Goal: Task Accomplishment & Management: Complete application form

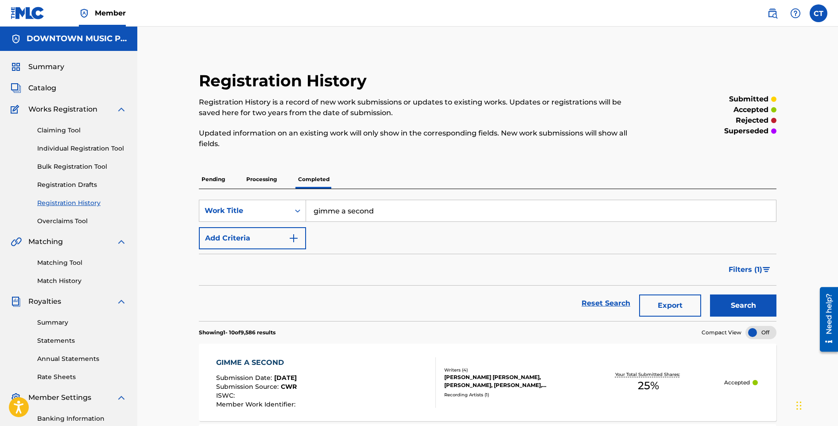
click at [47, 85] on span "Catalog" at bounding box center [42, 88] width 28 height 11
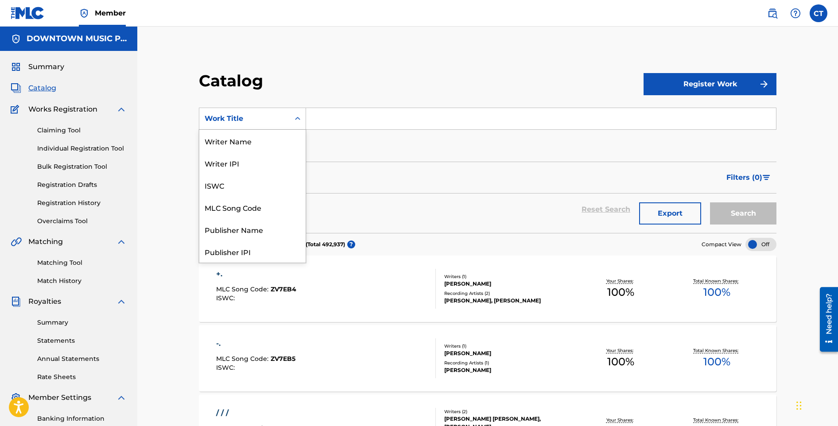
click at [300, 120] on icon "Search Form" at bounding box center [297, 118] width 9 height 9
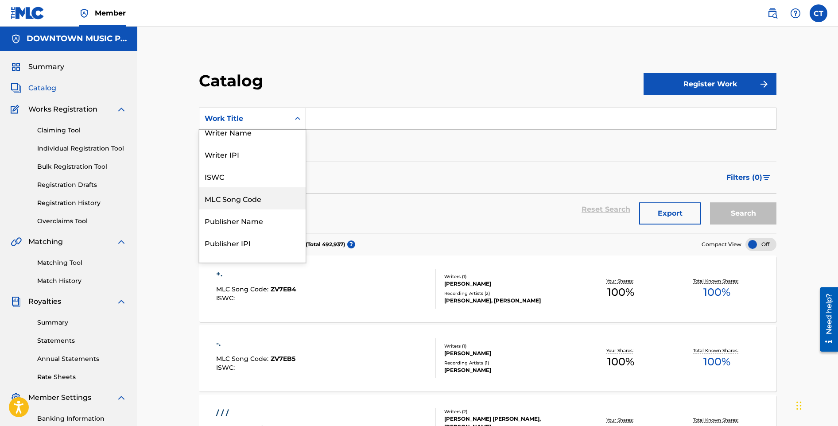
click at [265, 192] on div "MLC Song Code" at bounding box center [252, 198] width 106 height 22
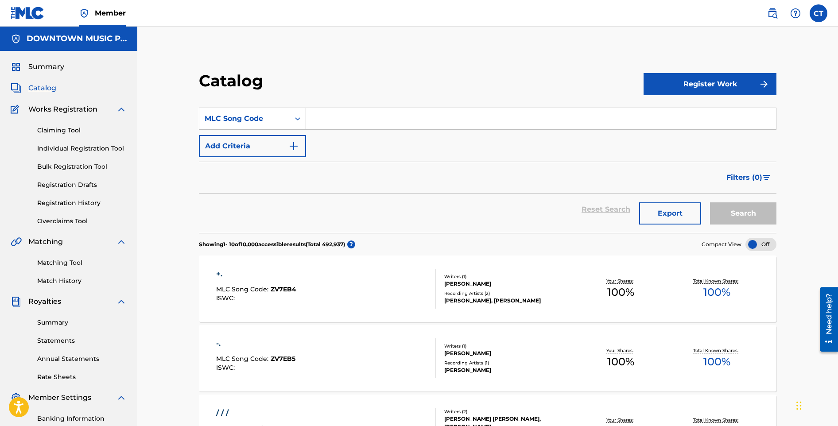
click at [327, 116] on input "Search Form" at bounding box center [541, 118] width 470 height 21
paste input "FV7TSY"
type input "FV7TSY"
click at [755, 212] on button "Search" at bounding box center [743, 214] width 66 height 22
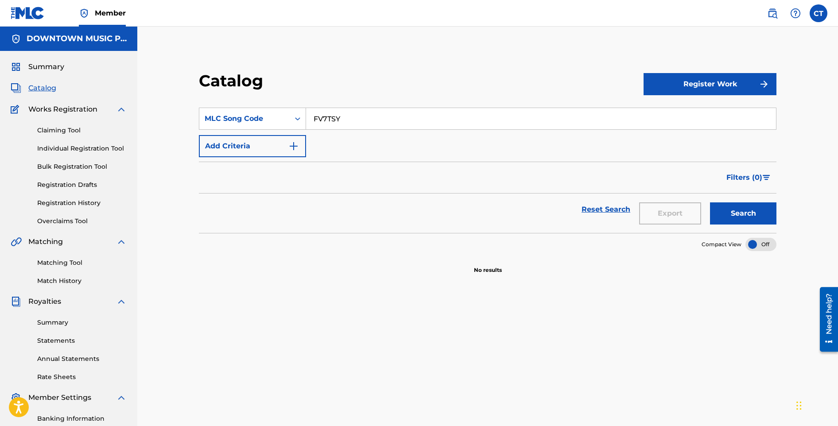
click at [74, 135] on link "Claiming Tool" at bounding box center [82, 130] width 90 height 9
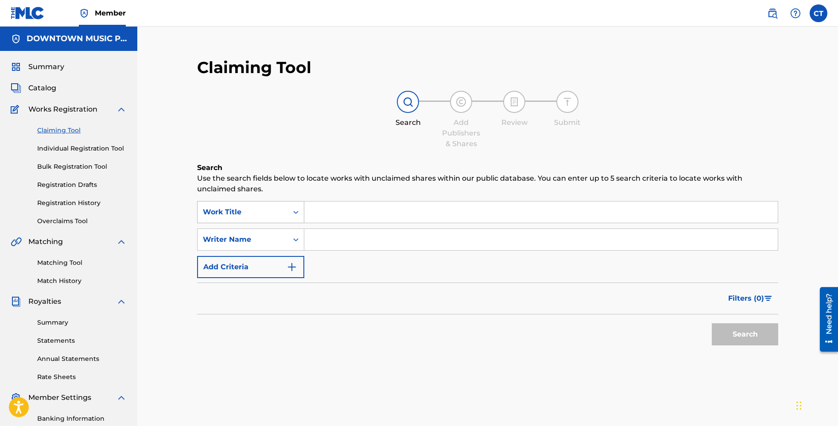
click at [284, 213] on div "Work Title" at bounding box center [243, 212] width 90 height 17
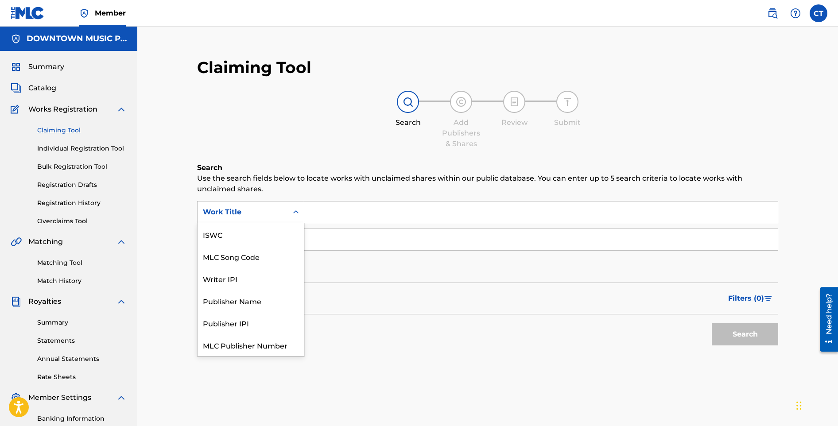
scroll to position [22, 0]
click at [279, 229] on div "MLC Song Code" at bounding box center [251, 234] width 106 height 22
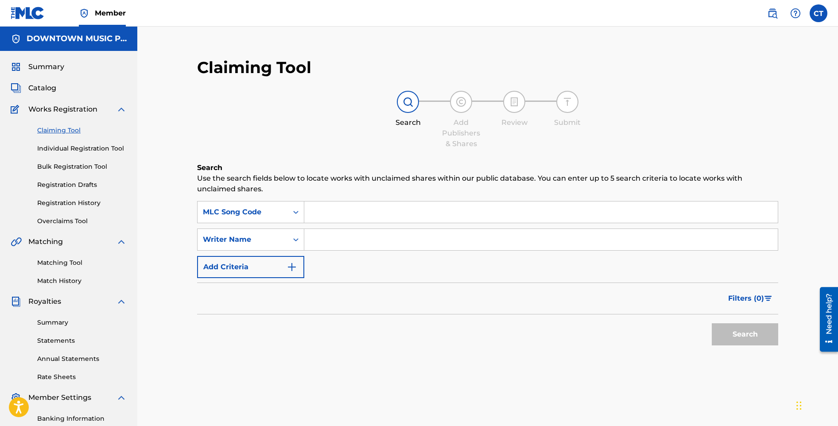
click at [334, 212] on input "Search Form" at bounding box center [541, 212] width 474 height 21
paste input "FV7TSY"
type input "FV7TSY"
click at [729, 331] on button "Search" at bounding box center [745, 334] width 66 height 22
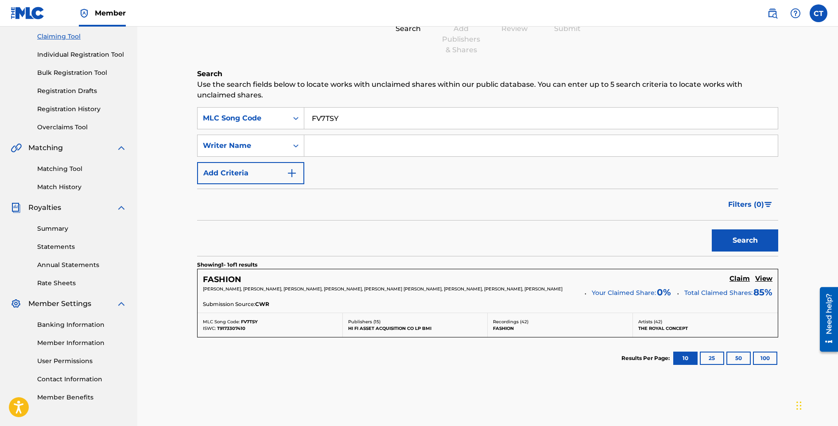
scroll to position [98, 0]
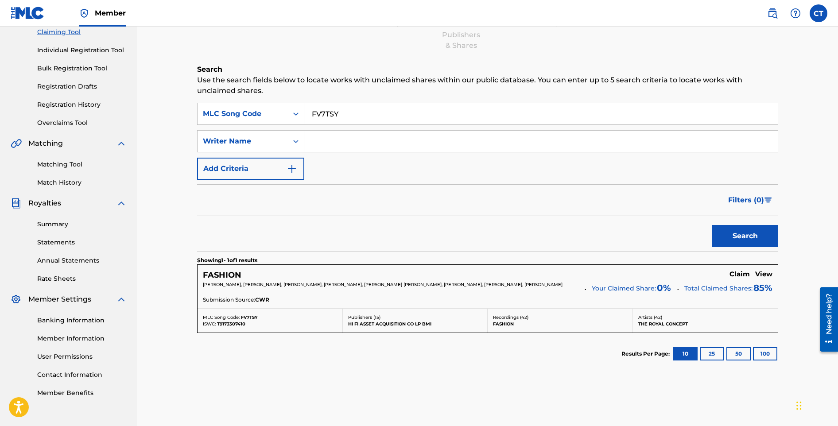
click at [226, 275] on h5 "FASHION" at bounding box center [222, 275] width 39 height 10
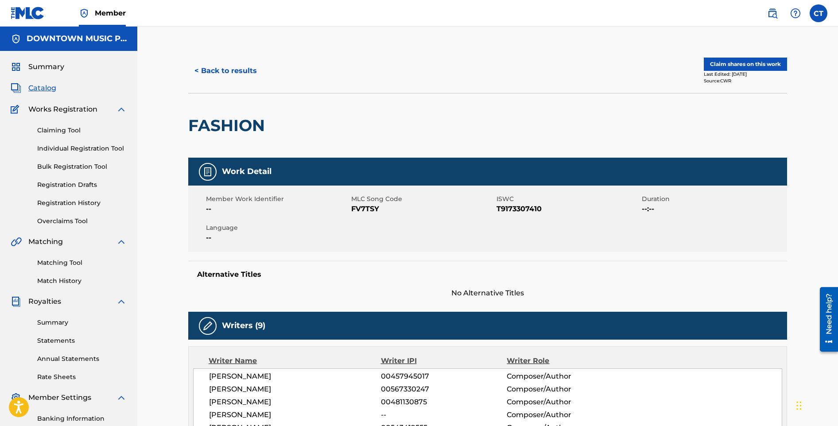
click at [217, 76] on button "< Back to results" at bounding box center [225, 71] width 75 height 22
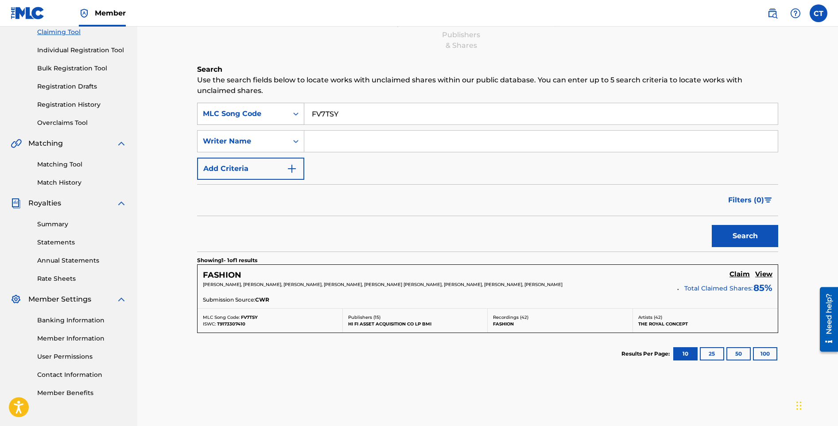
drag, startPoint x: 358, startPoint y: 111, endPoint x: 304, endPoint y: 111, distance: 54.5
click at [304, 111] on div "SearchWithCriteriad860b708-e346-4d10-a01c-e737354e4426 MLC Song Code FV7TSY" at bounding box center [487, 114] width 581 height 22
paste input "SD8J9W"
type input "SD8J9W"
click at [729, 238] on button "Search" at bounding box center [745, 236] width 66 height 22
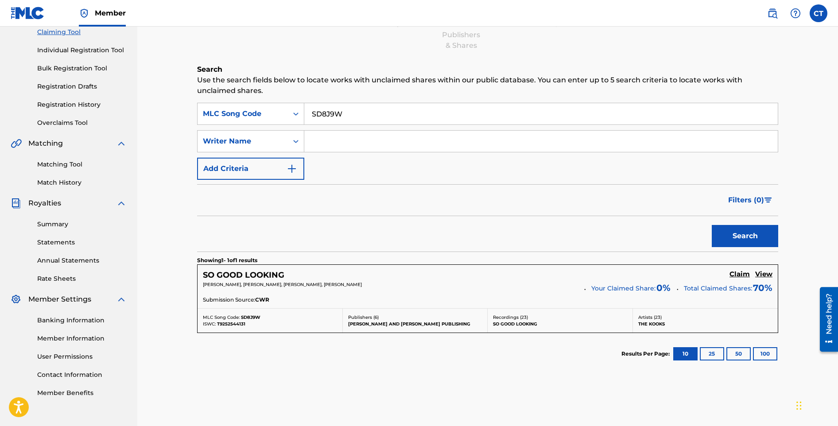
click at [737, 277] on h5 "Claim" at bounding box center [740, 274] width 20 height 8
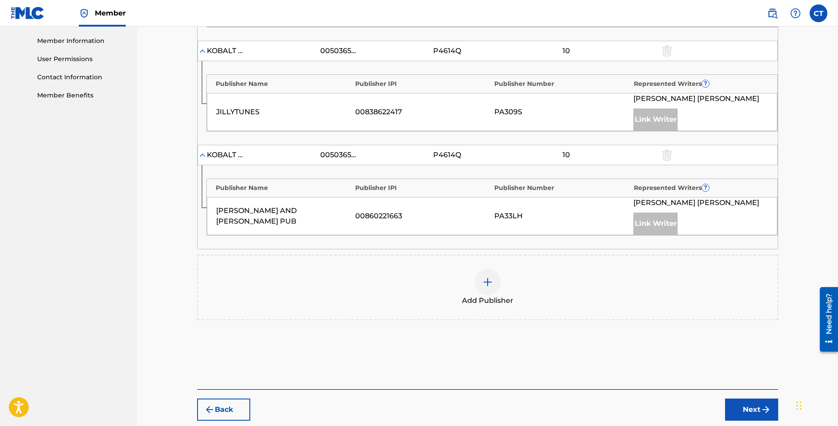
scroll to position [403, 0]
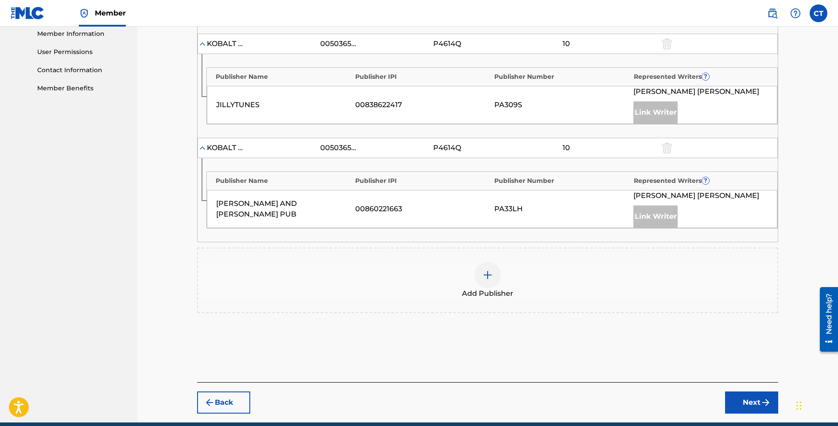
click at [491, 281] on img at bounding box center [488, 275] width 11 height 11
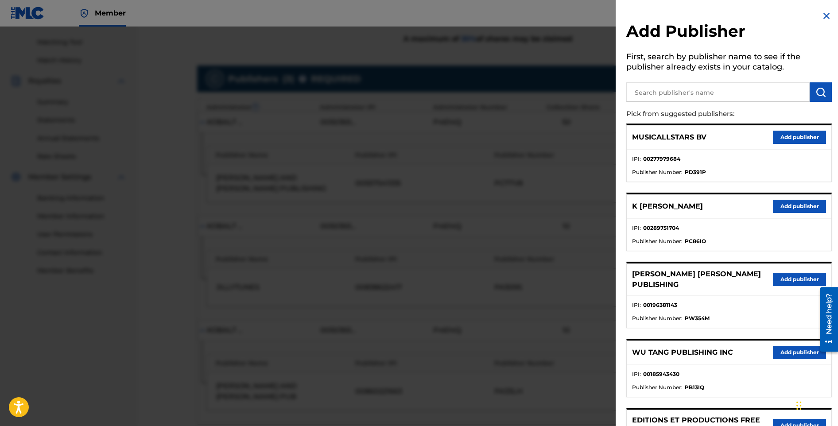
scroll to position [0, 0]
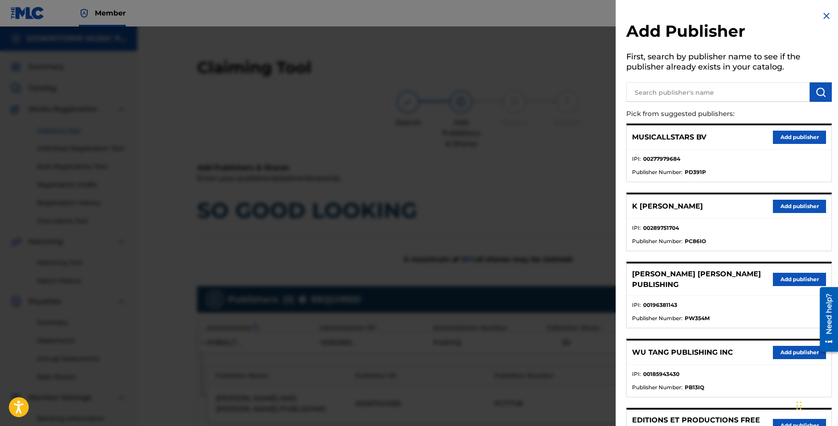
click at [681, 98] on input "text" at bounding box center [718, 91] width 183 height 19
type input "hall notes"
click at [822, 90] on img "submit" at bounding box center [821, 92] width 11 height 11
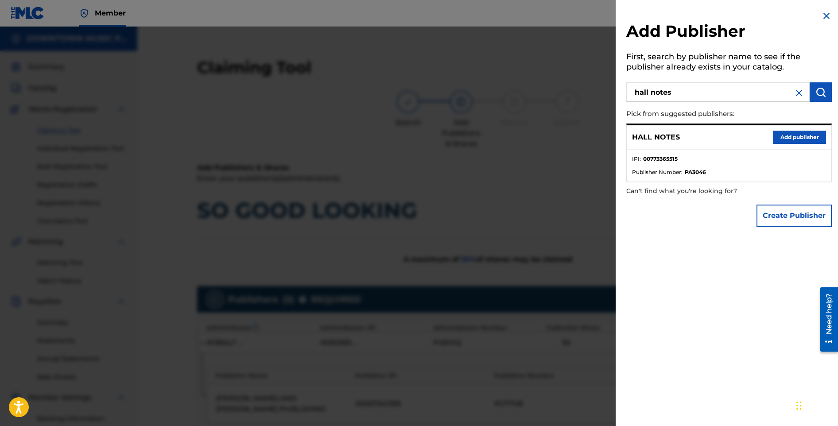
click at [789, 136] on button "Add publisher" at bounding box center [799, 137] width 53 height 13
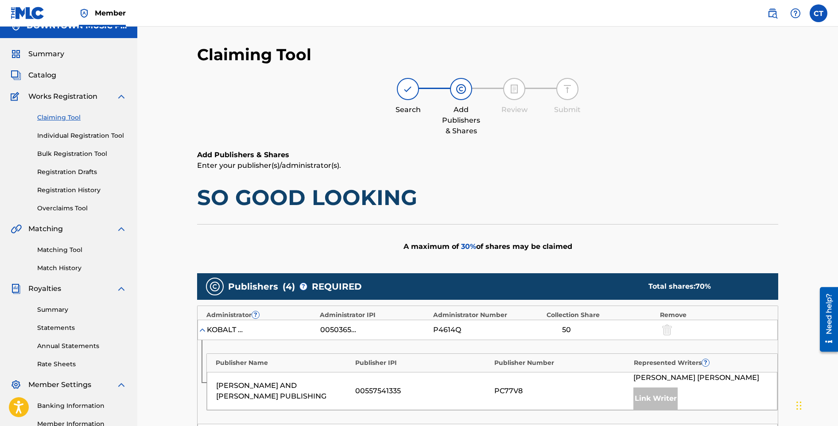
scroll to position [504, 0]
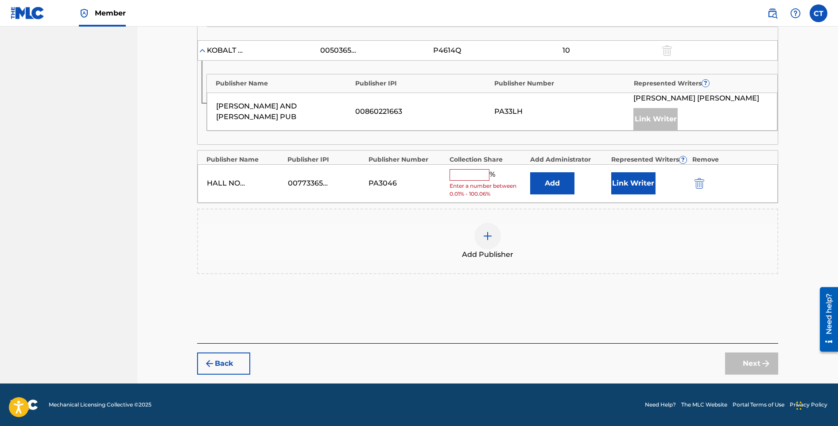
click at [568, 183] on button "Add" at bounding box center [552, 183] width 44 height 22
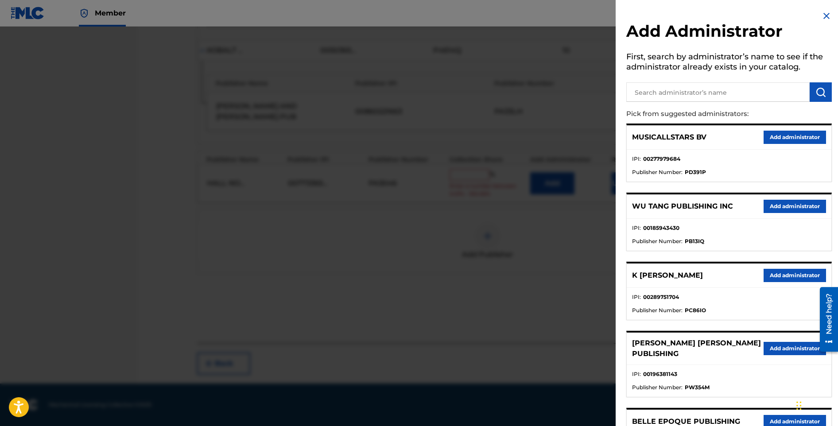
click at [654, 101] on input "text" at bounding box center [718, 91] width 183 height 19
click at [659, 97] on input "text" at bounding box center [718, 91] width 183 height 19
type input "downtown dmp"
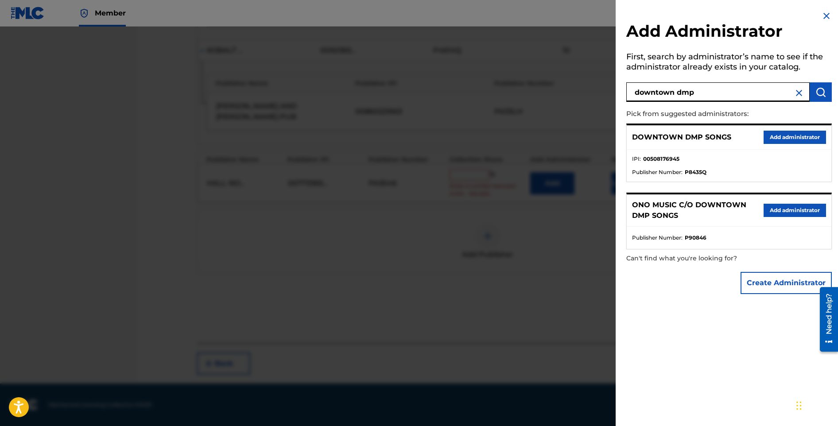
click at [768, 138] on button "Add administrator" at bounding box center [795, 137] width 62 height 13
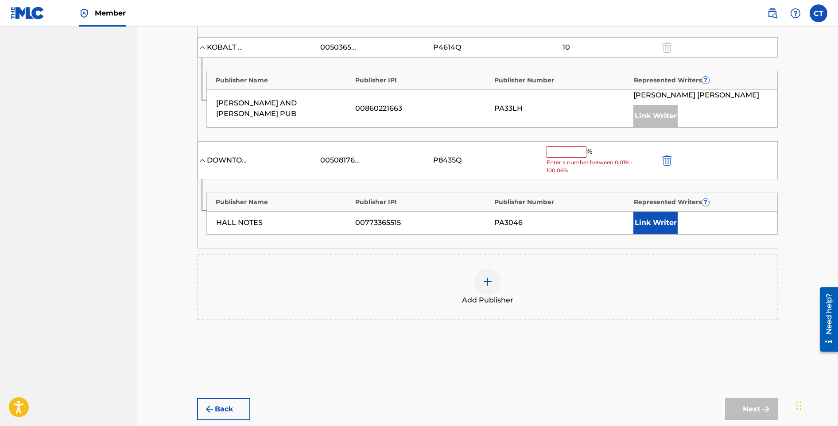
click at [567, 156] on input "text" at bounding box center [567, 152] width 40 height 12
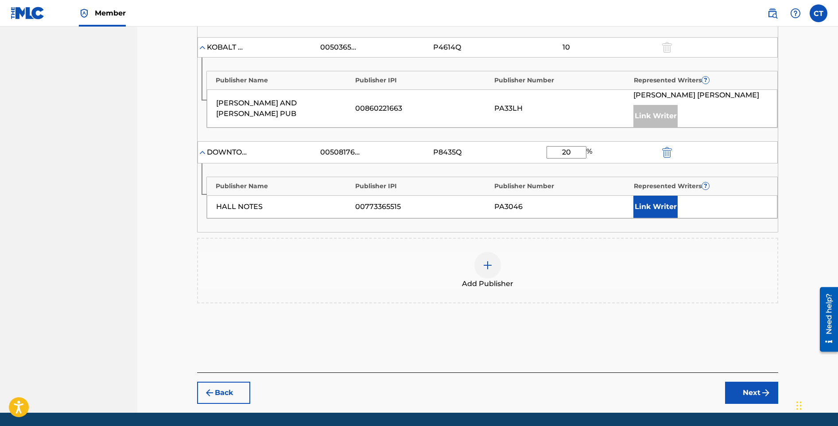
type input "20"
click at [679, 211] on div "Link Writer" at bounding box center [701, 207] width 135 height 22
click at [676, 211] on button "Link Writer" at bounding box center [656, 207] width 44 height 22
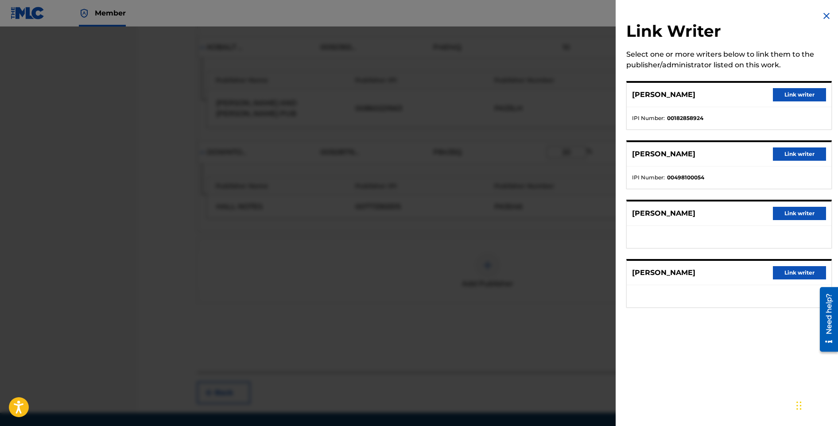
click at [803, 95] on button "Link writer" at bounding box center [799, 94] width 53 height 13
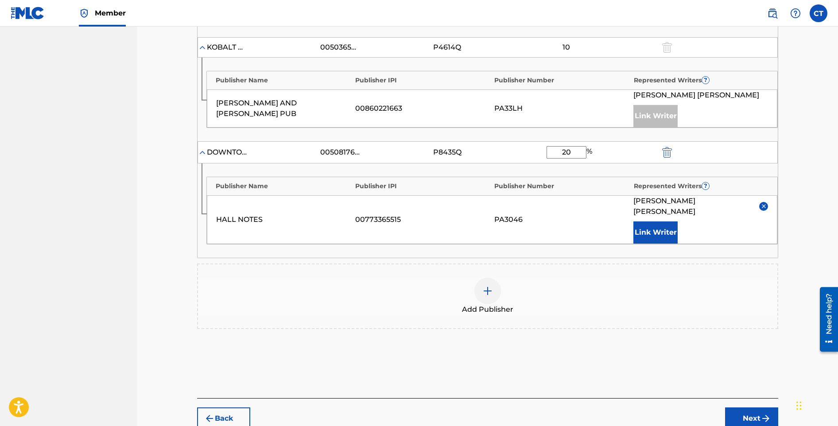
click at [754, 417] on button "Next" at bounding box center [751, 419] width 53 height 22
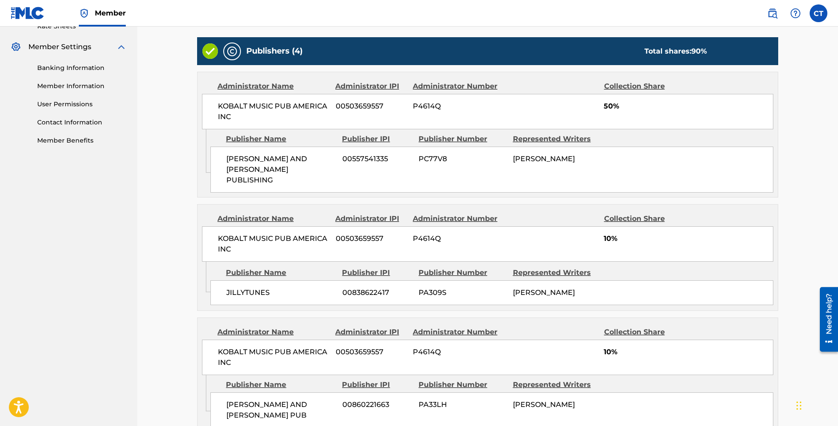
scroll to position [541, 0]
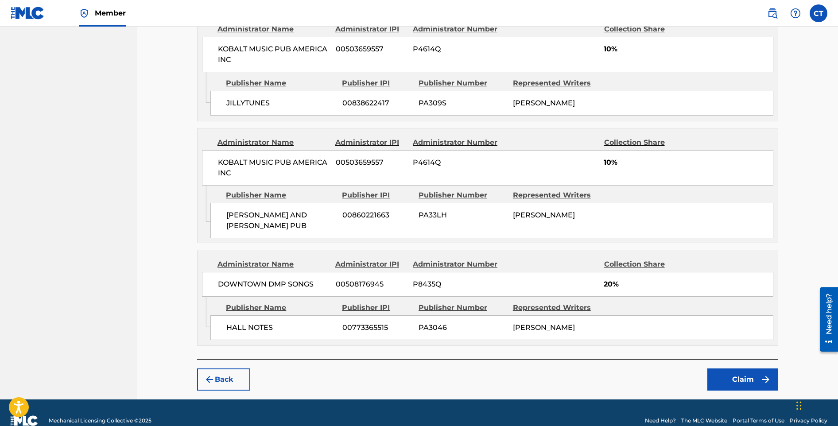
click at [735, 371] on button "Claim" at bounding box center [743, 380] width 71 height 22
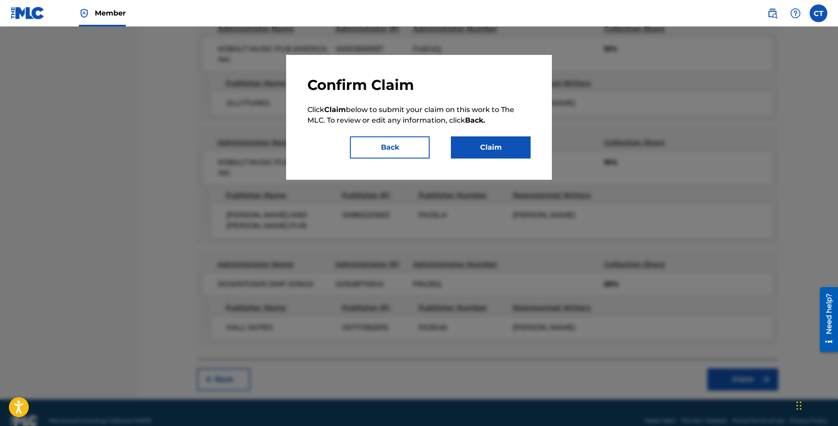
click at [512, 138] on button "Claim" at bounding box center [491, 147] width 80 height 22
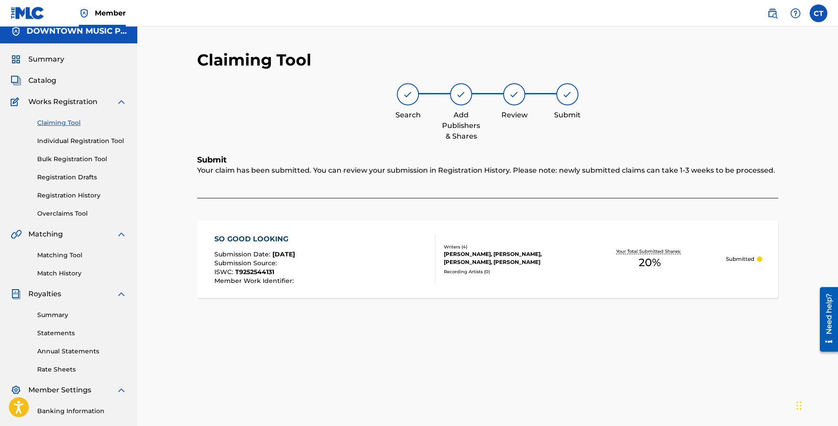
scroll to position [0, 0]
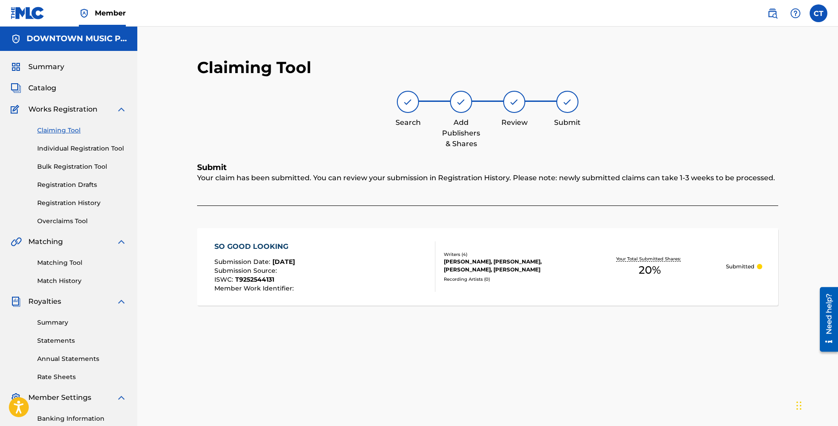
click at [45, 88] on span "Catalog" at bounding box center [42, 88] width 28 height 11
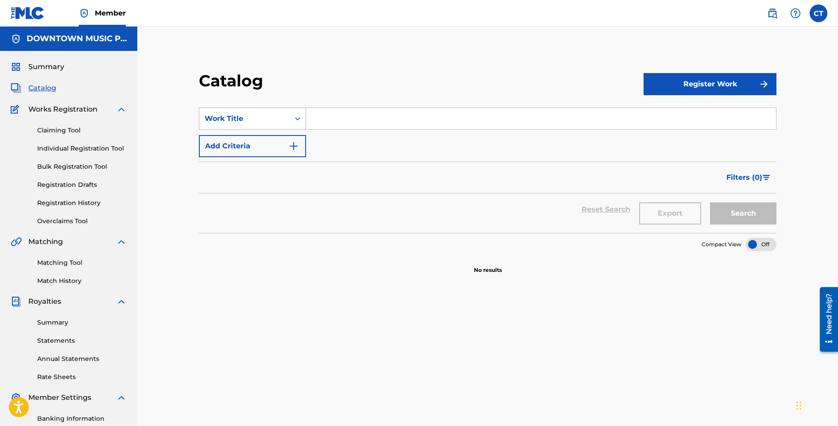
click at [302, 120] on div "Search Form" at bounding box center [298, 119] width 16 height 16
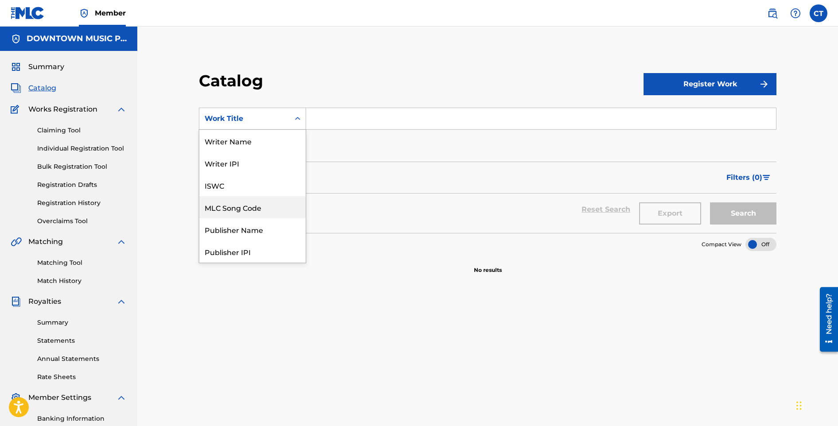
drag, startPoint x: 250, startPoint y: 206, endPoint x: 255, endPoint y: 199, distance: 8.7
click at [251, 206] on div "MLC Song Code" at bounding box center [252, 207] width 106 height 22
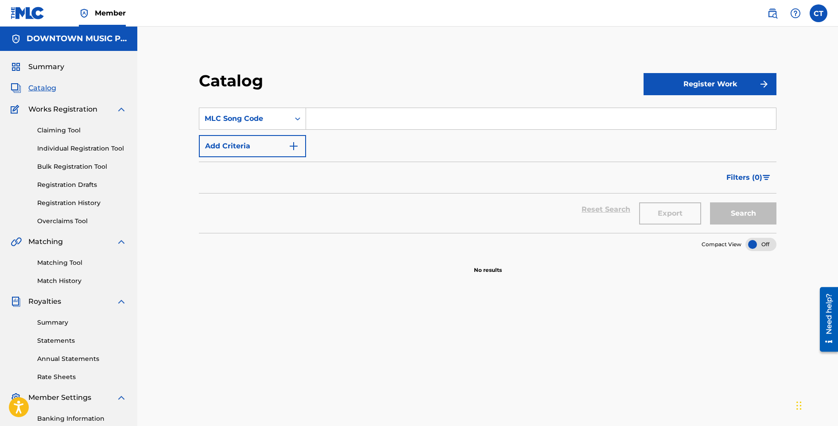
drag, startPoint x: 318, startPoint y: 119, endPoint x: 321, endPoint y: 124, distance: 5.8
click at [319, 119] on input "Search Form" at bounding box center [541, 118] width 470 height 21
paste input "FV7TSY"
type input "FV7TSY"
click at [709, 81] on button "Register Work" at bounding box center [710, 84] width 133 height 22
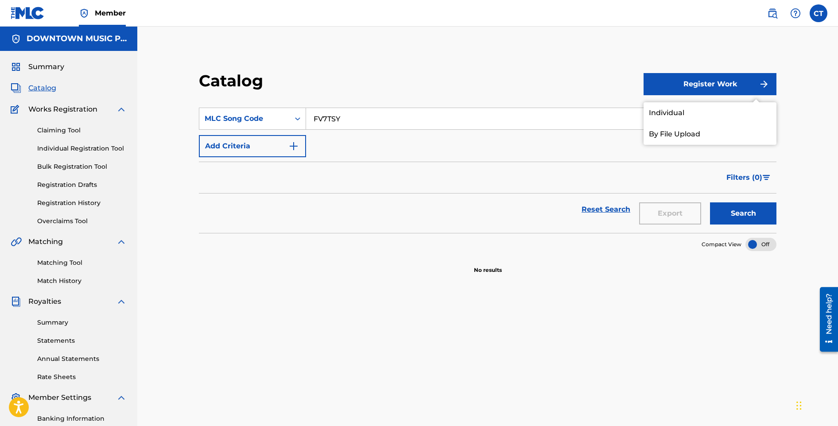
click at [585, 66] on div "Catalog Register Work Individual By File Upload SearchWithCriteria72148ce5-85bb…" at bounding box center [488, 278] width 620 height 458
click at [744, 218] on button "Search" at bounding box center [743, 214] width 66 height 22
click at [47, 134] on link "Claiming Tool" at bounding box center [82, 130] width 90 height 9
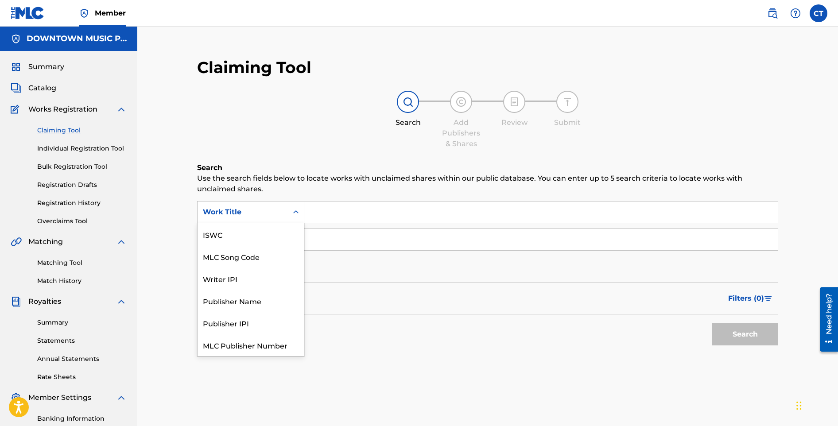
click at [288, 210] on div "Search Form" at bounding box center [296, 212] width 16 height 16
click at [284, 233] on div "MLC Song Code" at bounding box center [251, 234] width 106 height 22
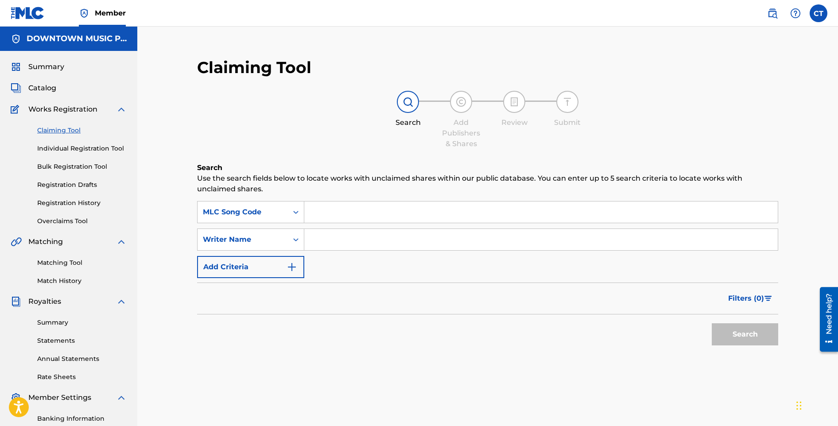
click at [330, 218] on input "Search Form" at bounding box center [541, 212] width 474 height 21
paste input "FV7TSY"
type input "FV7TSY"
click at [733, 333] on button "Search" at bounding box center [745, 334] width 66 height 22
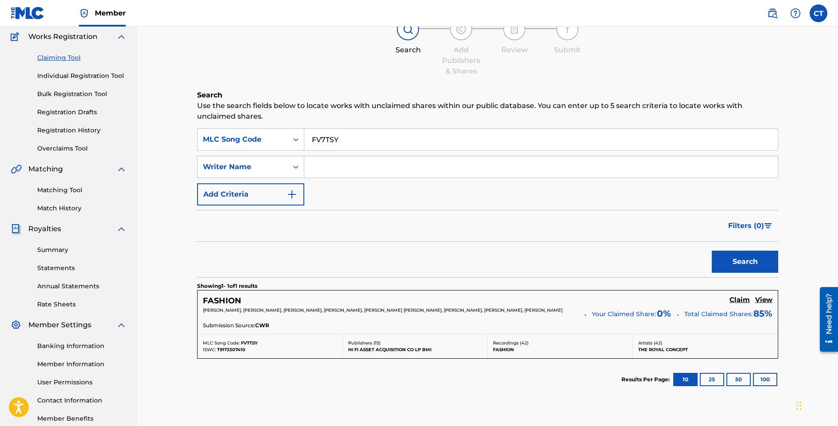
scroll to position [85, 0]
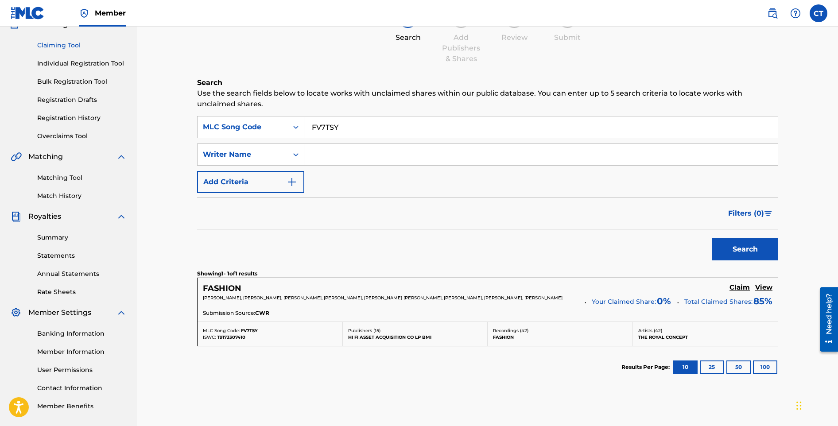
click at [741, 290] on h5 "Claim" at bounding box center [740, 288] width 20 height 8
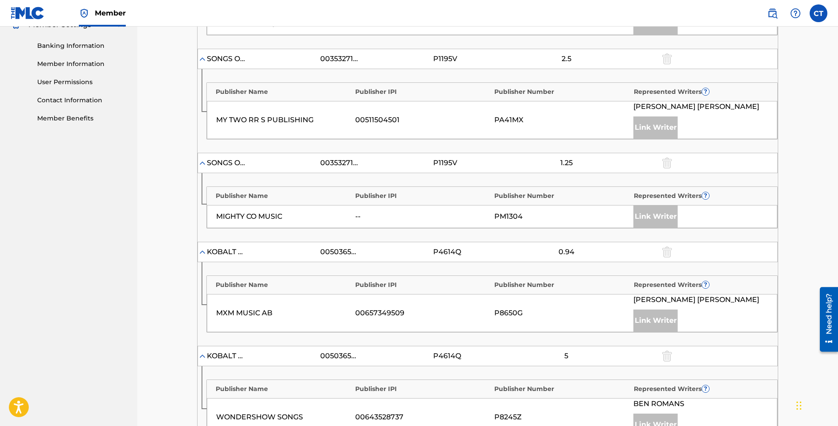
scroll to position [148, 0]
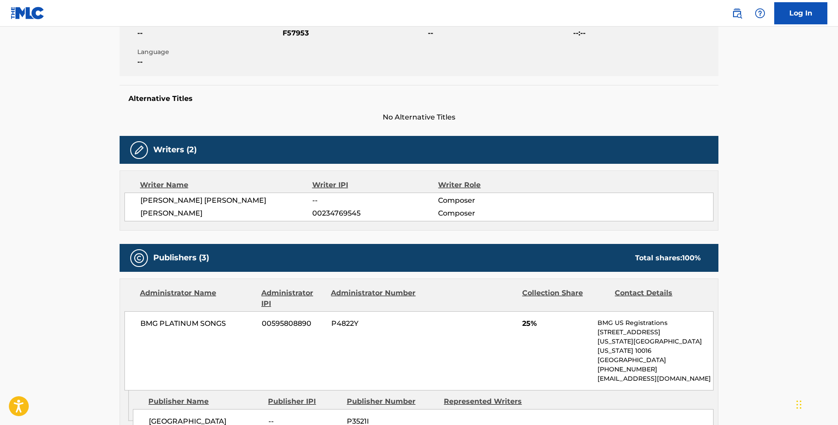
scroll to position [37, 0]
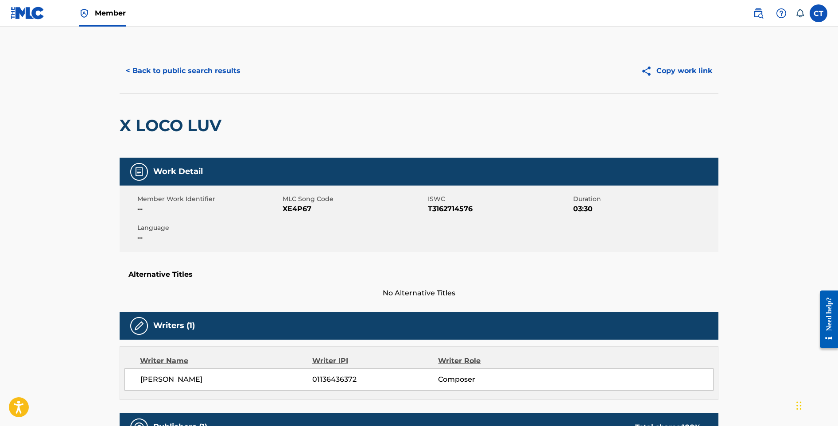
click at [197, 80] on button "< Back to public search results" at bounding box center [183, 71] width 127 height 22
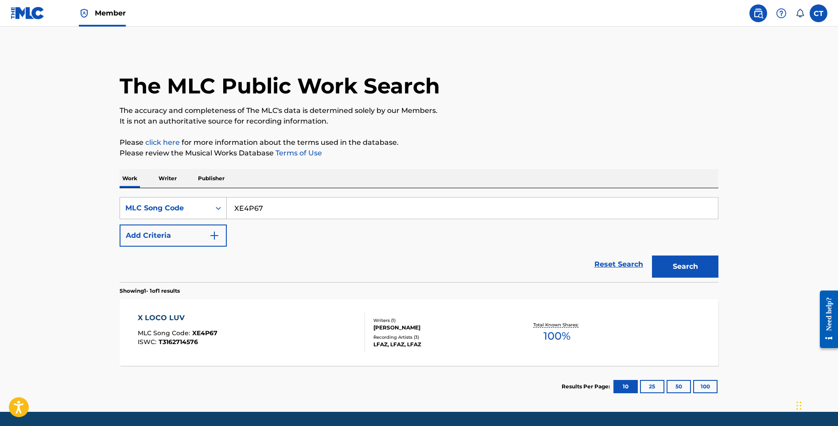
drag, startPoint x: 273, startPoint y: 213, endPoint x: 224, endPoint y: 200, distance: 51.2
click at [224, 200] on div "SearchWithCriteria3127defc-b9e3-41d9-bcfb-ad8dae4eae93 MLC Song Code XE4P67" at bounding box center [419, 208] width 599 height 22
paste input "1076395"
click at [652, 256] on button "Search" at bounding box center [685, 267] width 66 height 22
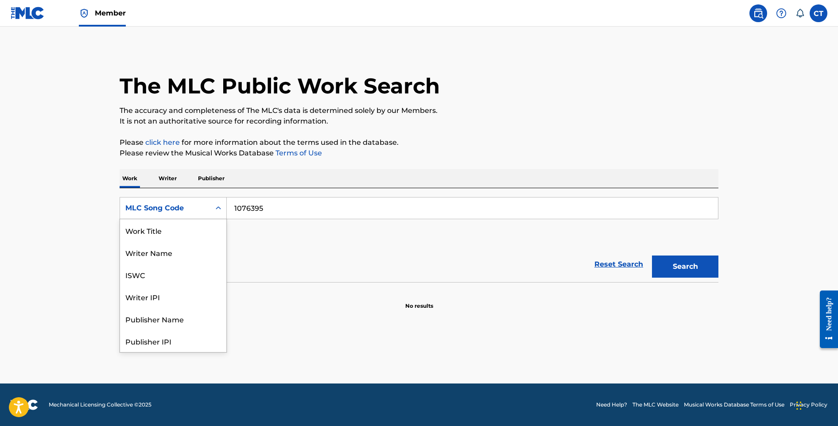
click at [226, 208] on div "Search Form" at bounding box center [218, 208] width 16 height 16
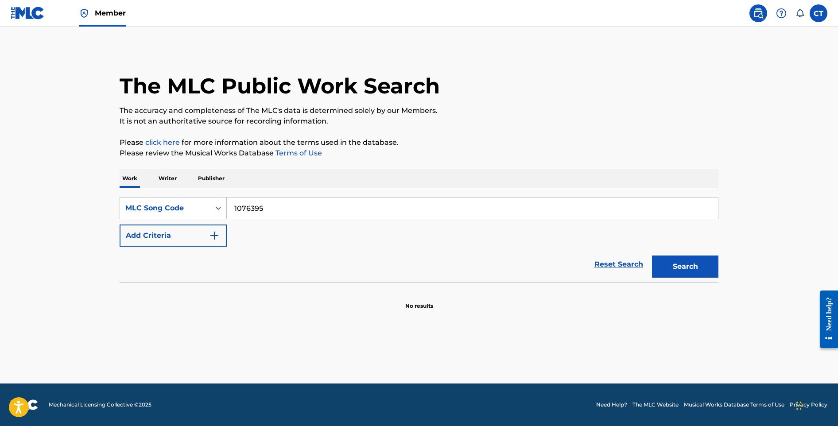
drag, startPoint x: 283, startPoint y: 210, endPoint x: 230, endPoint y: 201, distance: 54.3
click at [230, 201] on input "1076395" at bounding box center [472, 208] width 491 height 21
paste input "FV7TSY)"
click at [652, 256] on button "Search" at bounding box center [685, 267] width 66 height 22
type input "FV7TSY"
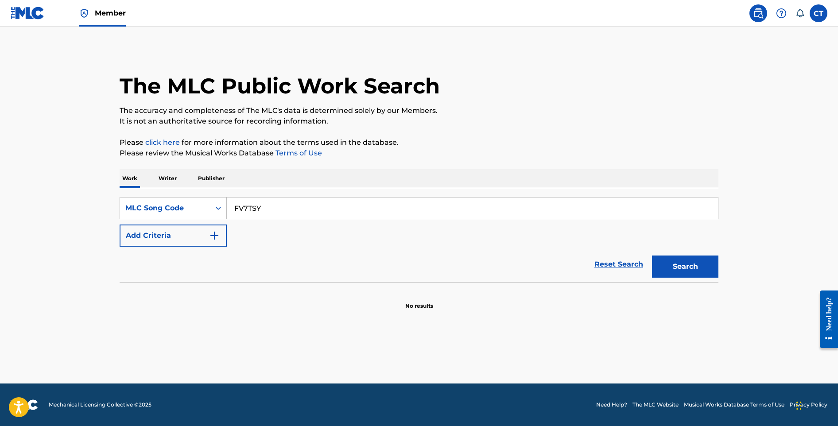
click at [652, 256] on button "Search" at bounding box center [685, 267] width 66 height 22
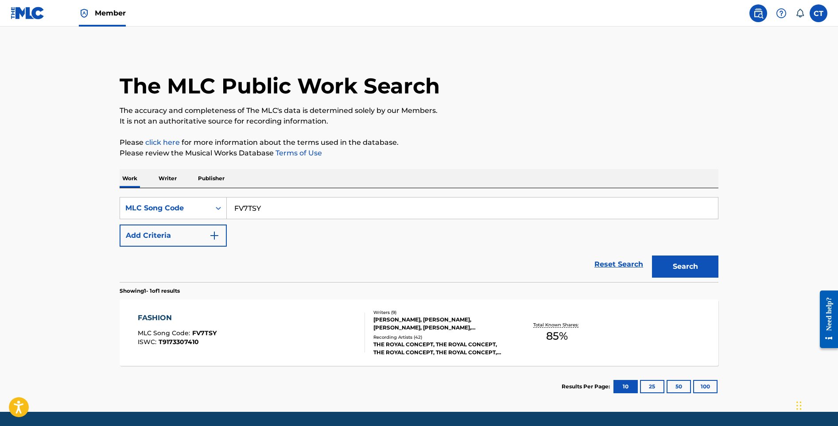
click at [303, 343] on div "FASHION MLC Song Code : FV7TSY ISWC : T9173307410" at bounding box center [252, 333] width 228 height 40
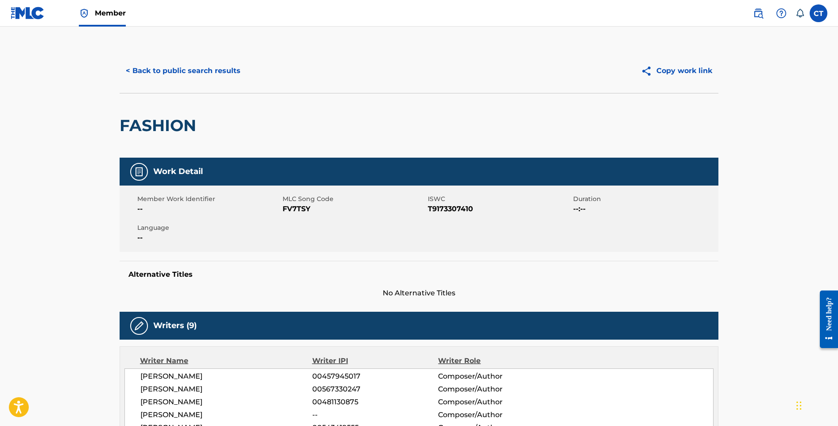
click at [193, 73] on button "< Back to public search results" at bounding box center [183, 71] width 127 height 22
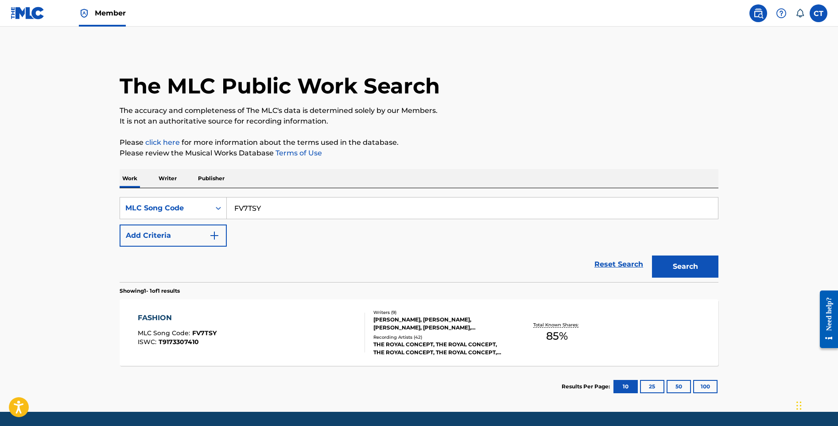
drag, startPoint x: 285, startPoint y: 207, endPoint x: 237, endPoint y: 208, distance: 48.3
click at [237, 208] on input "FV7TSY" at bounding box center [472, 208] width 491 height 21
click at [652, 256] on button "Search" at bounding box center [685, 267] width 66 height 22
click at [302, 315] on div "FASHION MLC Song Code : FV7TSY ISWC : T9173307410" at bounding box center [252, 333] width 228 height 40
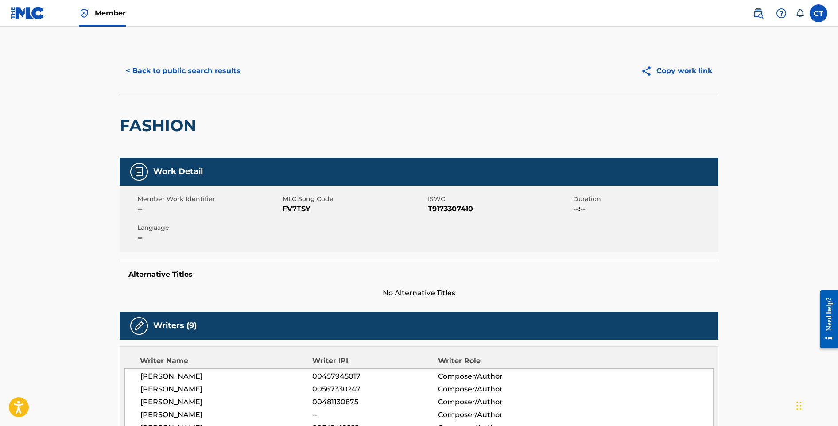
click at [219, 75] on button "< Back to public search results" at bounding box center [183, 71] width 127 height 22
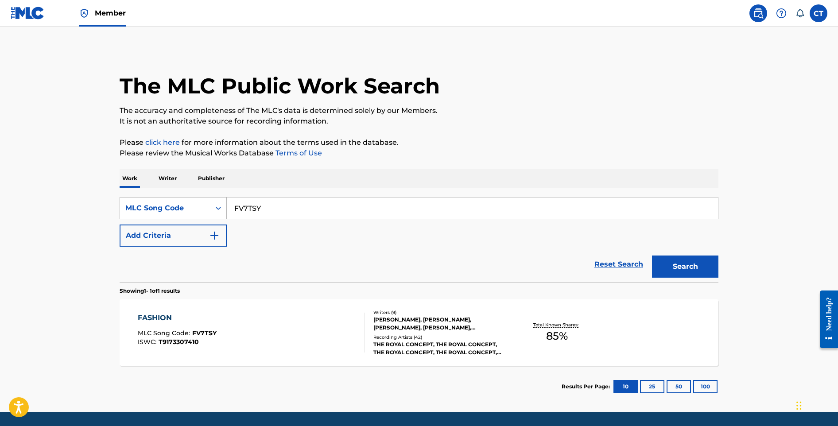
drag, startPoint x: 273, startPoint y: 214, endPoint x: 221, endPoint y: 203, distance: 53.0
click at [221, 203] on div "SearchWithCriteria3127defc-b9e3-41d9-bcfb-ad8dae4eae93 MLC Song Code FV7TSY" at bounding box center [419, 208] width 599 height 22
paste input "SD8J9W"
type input "SD8J9W"
click at [652, 256] on button "Search" at bounding box center [685, 267] width 66 height 22
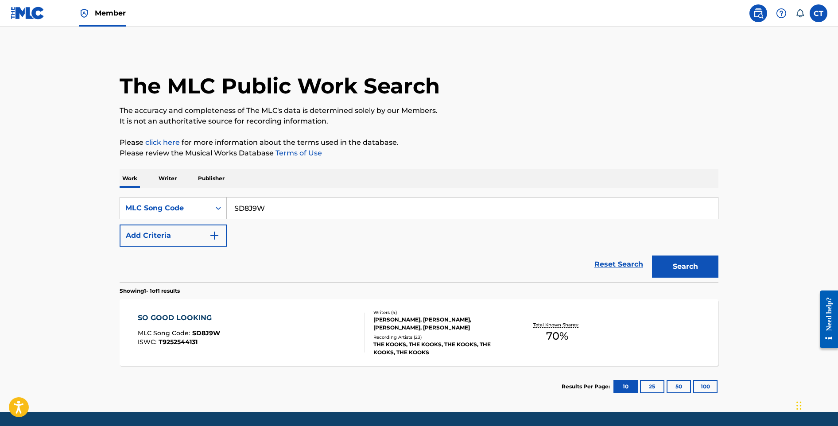
click at [279, 324] on div "SO GOOD LOOKING MLC Song Code : SD8J9W ISWC : T9252544131" at bounding box center [252, 333] width 228 height 40
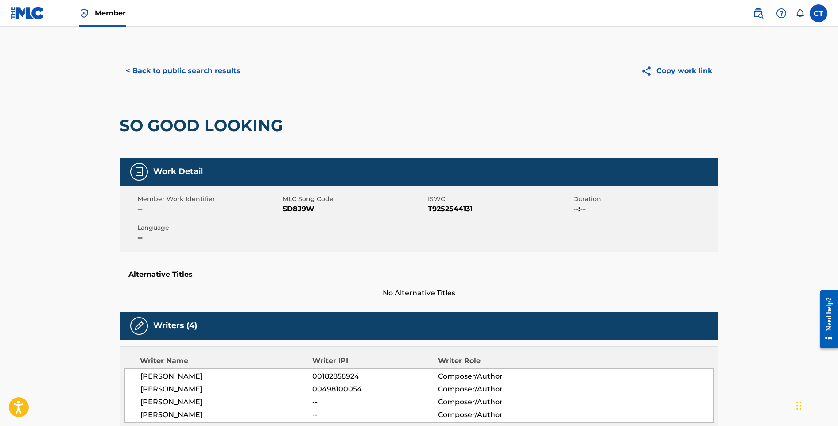
click at [179, 71] on button "< Back to public search results" at bounding box center [183, 71] width 127 height 22
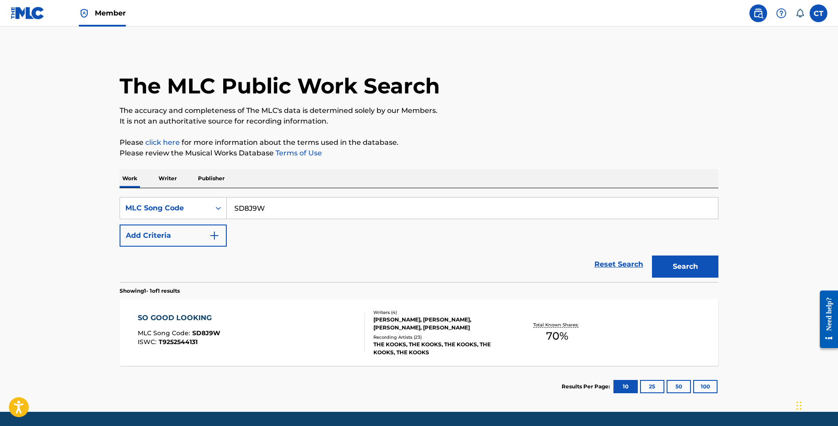
drag, startPoint x: 275, startPoint y: 209, endPoint x: 235, endPoint y: 207, distance: 39.5
click at [235, 207] on input "SD8J9W" at bounding box center [472, 208] width 491 height 21
